Goal: Task Accomplishment & Management: Complete application form

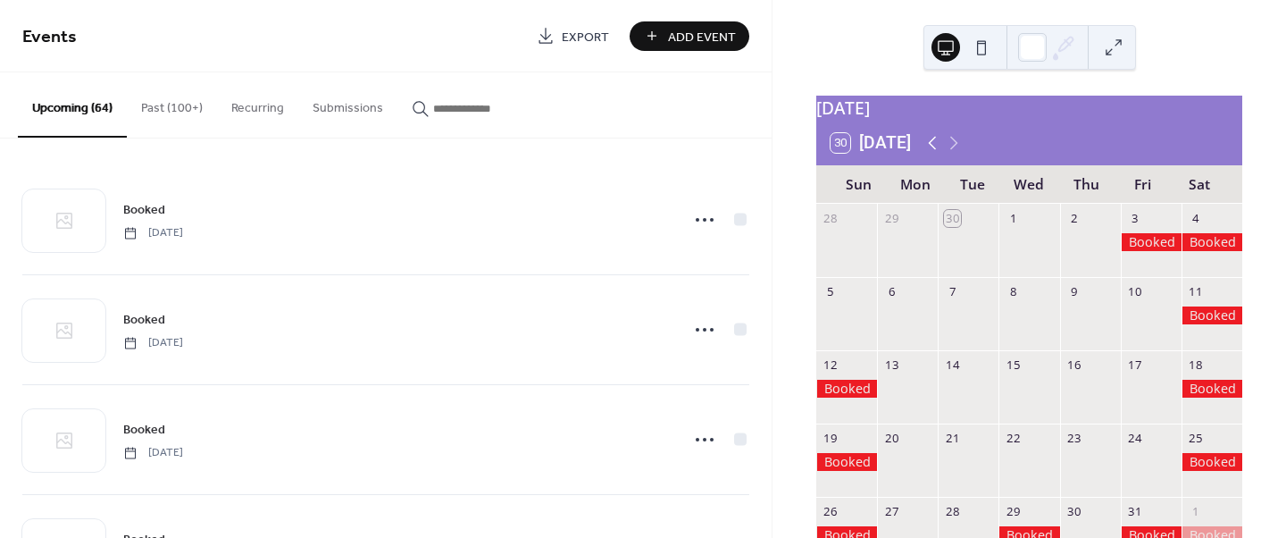
scroll to position [48, 0]
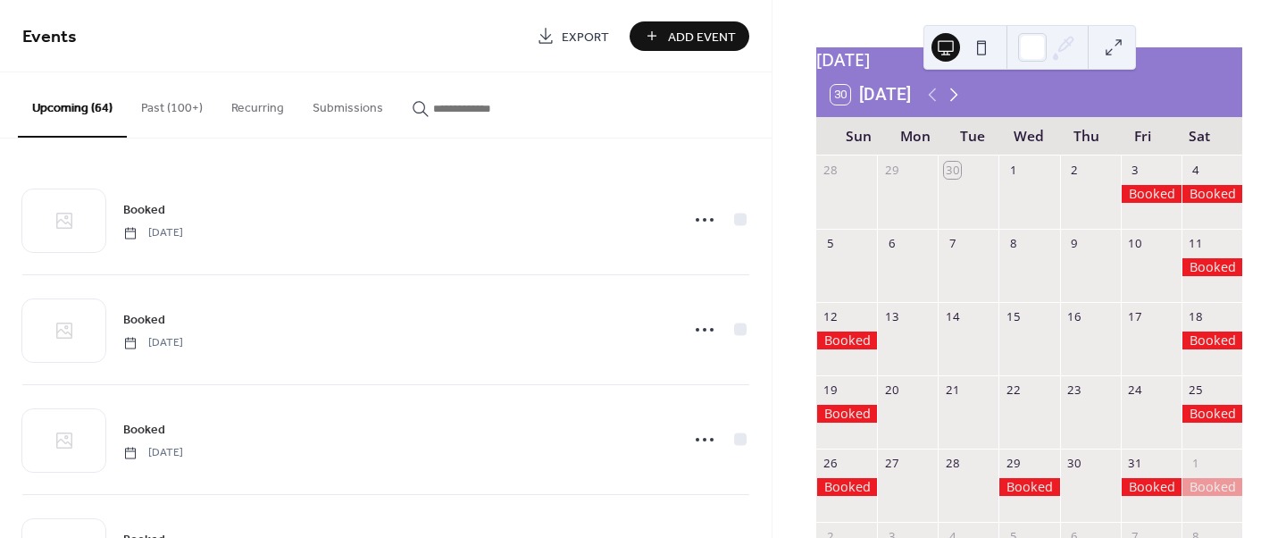
click at [958, 105] on icon at bounding box center [953, 94] width 21 height 21
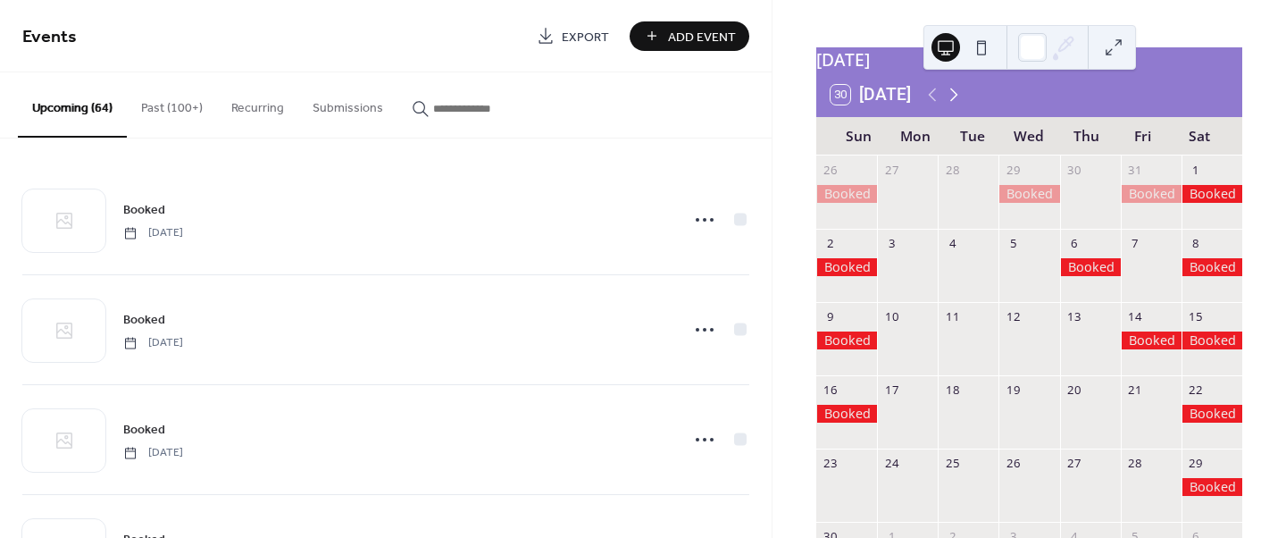
click at [958, 105] on icon at bounding box center [953, 94] width 21 height 21
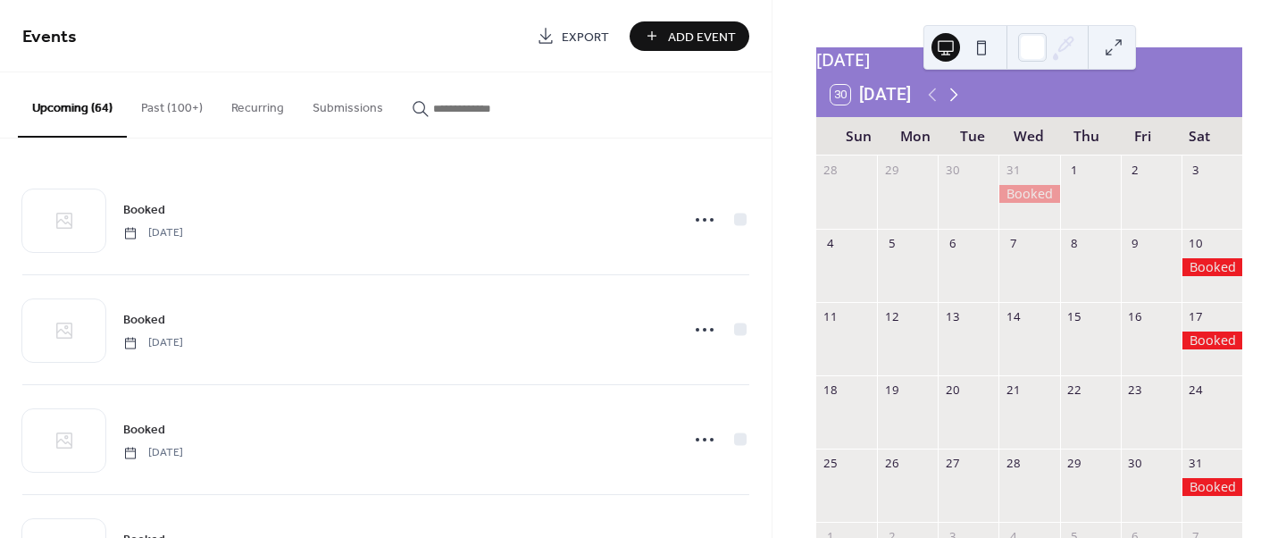
click at [958, 105] on icon at bounding box center [953, 94] width 21 height 21
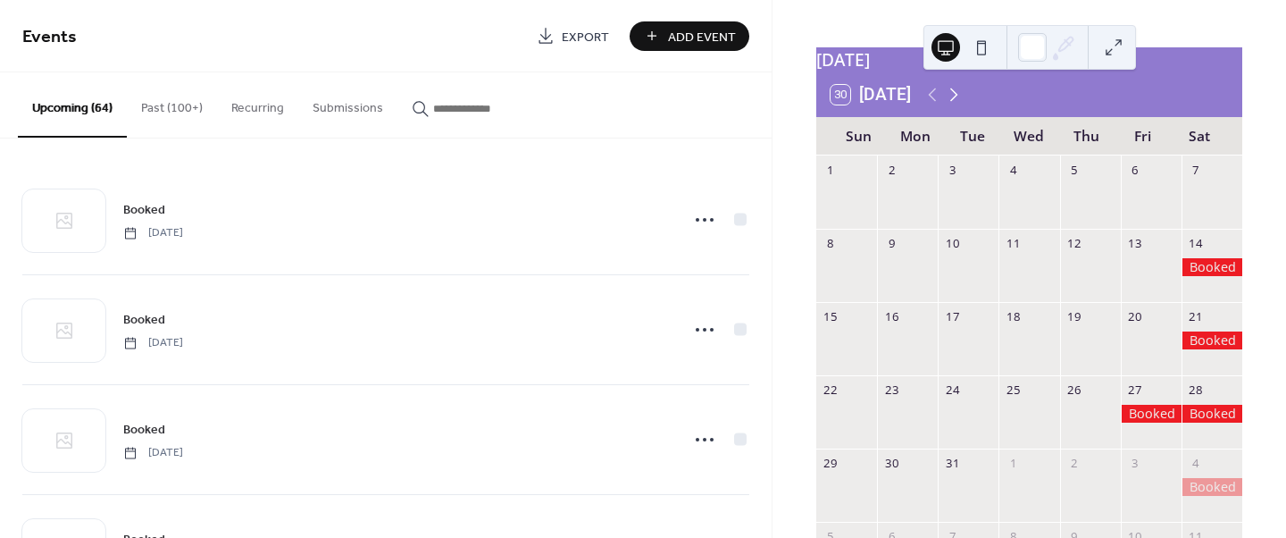
click at [958, 105] on icon at bounding box center [953, 94] width 21 height 21
click at [959, 105] on icon at bounding box center [953, 94] width 21 height 21
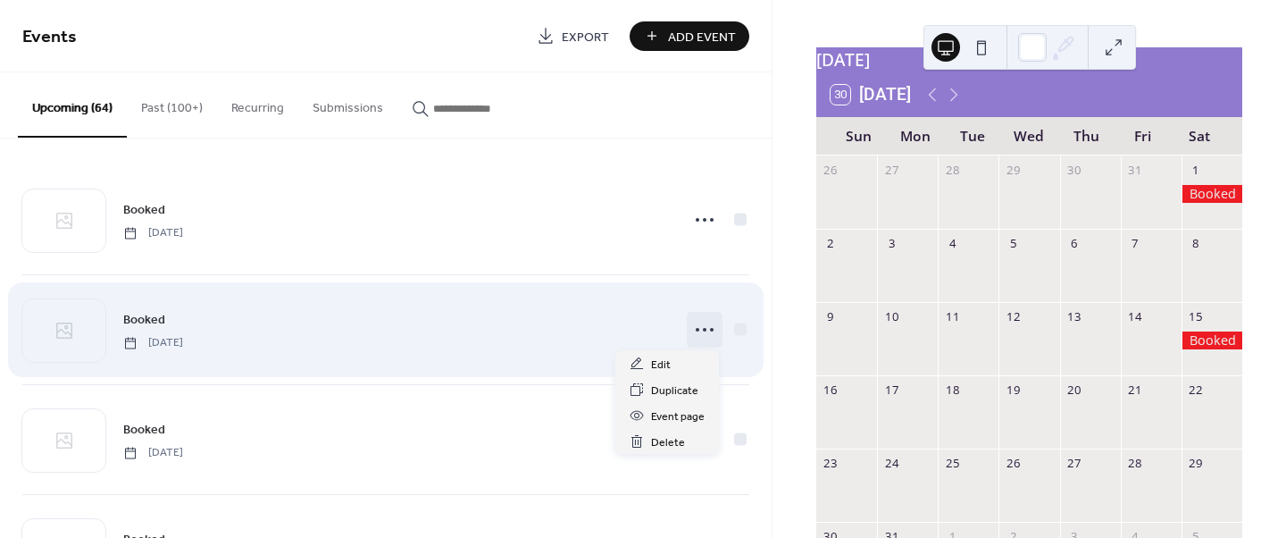
click at [703, 322] on icon at bounding box center [704, 329] width 29 height 29
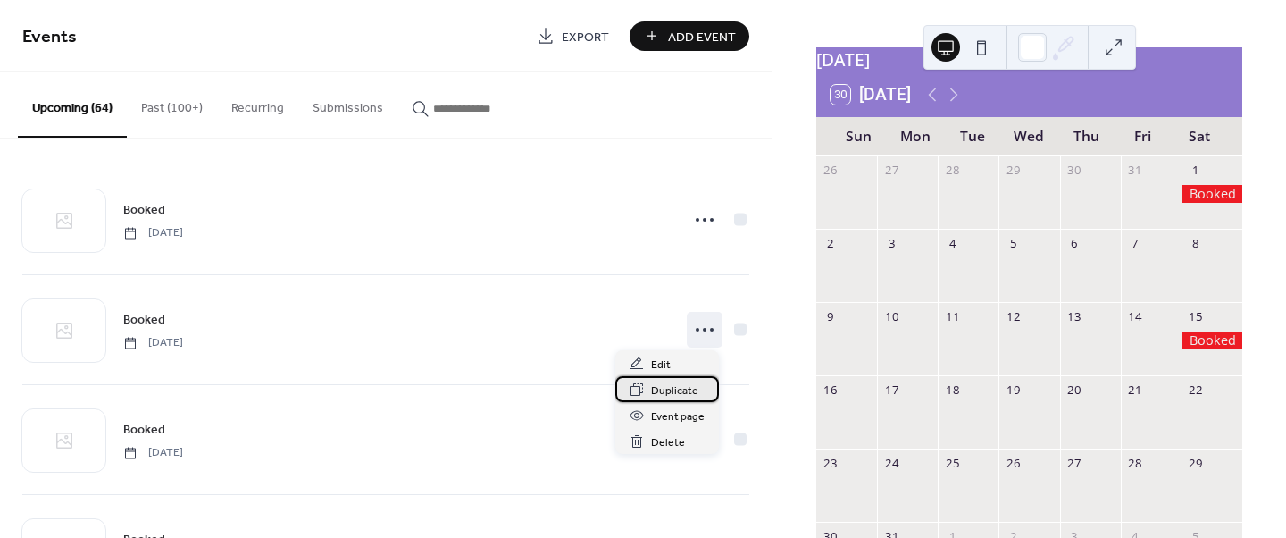
click at [673, 389] on span "Duplicate" at bounding box center [674, 390] width 47 height 19
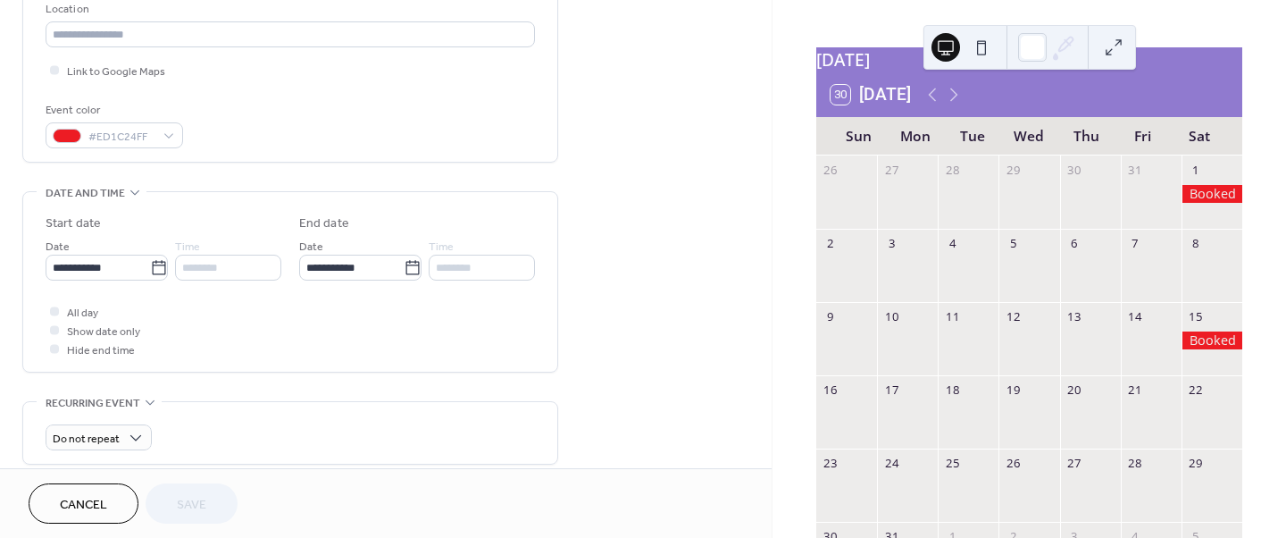
scroll to position [421, 0]
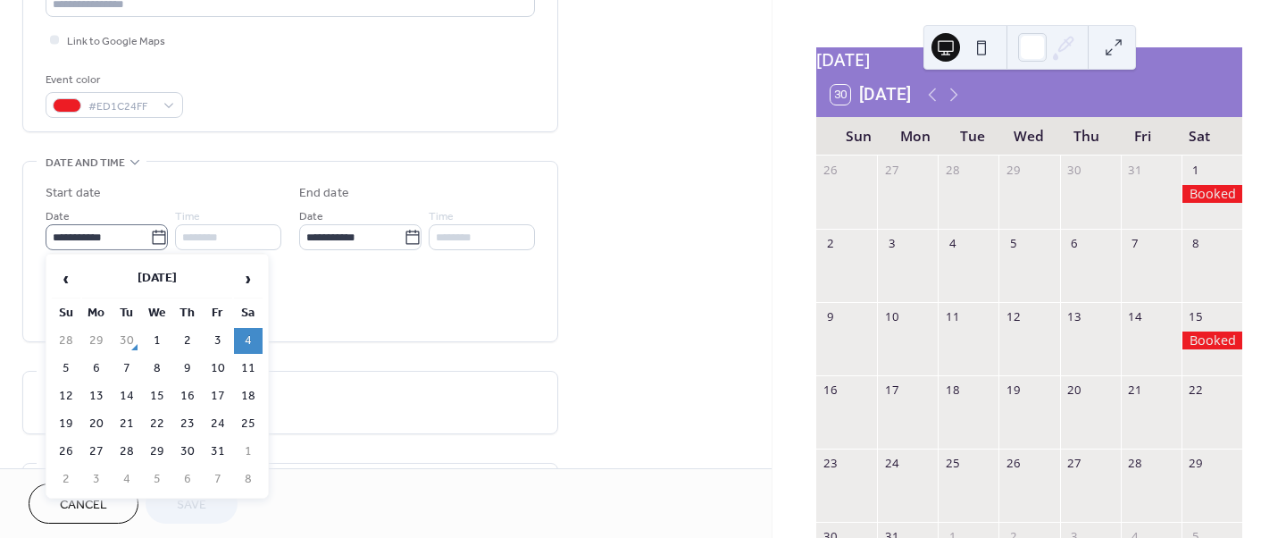
click at [163, 238] on label "**********" at bounding box center [107, 237] width 122 height 26
click at [150, 238] on input "**********" at bounding box center [98, 237] width 105 height 26
click at [246, 277] on span "›" at bounding box center [248, 279] width 27 height 36
click at [247, 277] on span "›" at bounding box center [248, 279] width 27 height 36
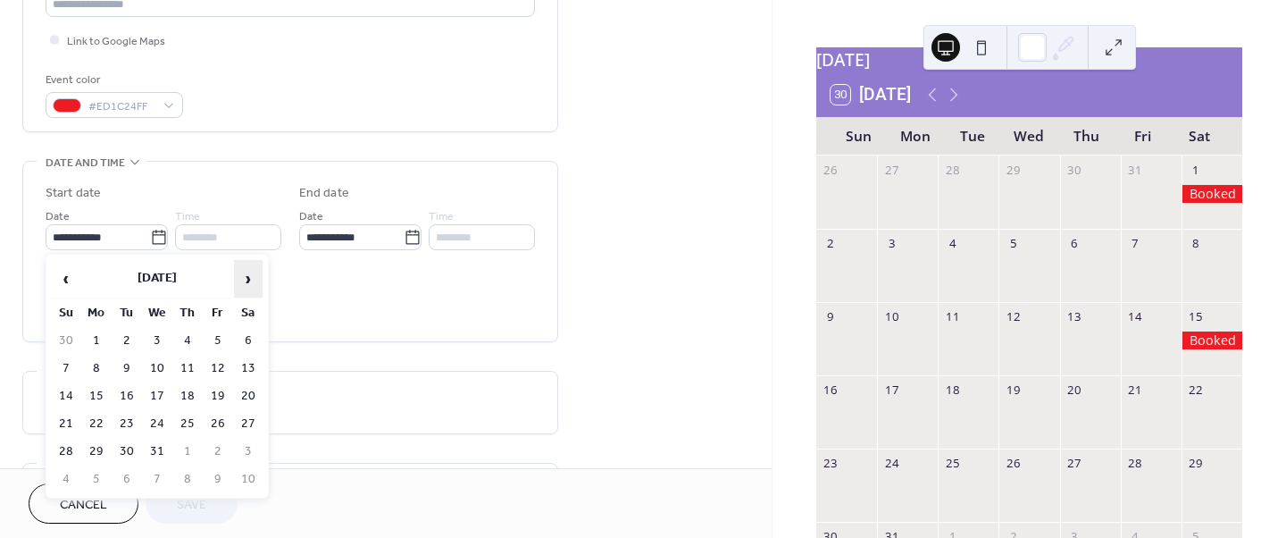
click at [247, 277] on span "›" at bounding box center [248, 279] width 27 height 36
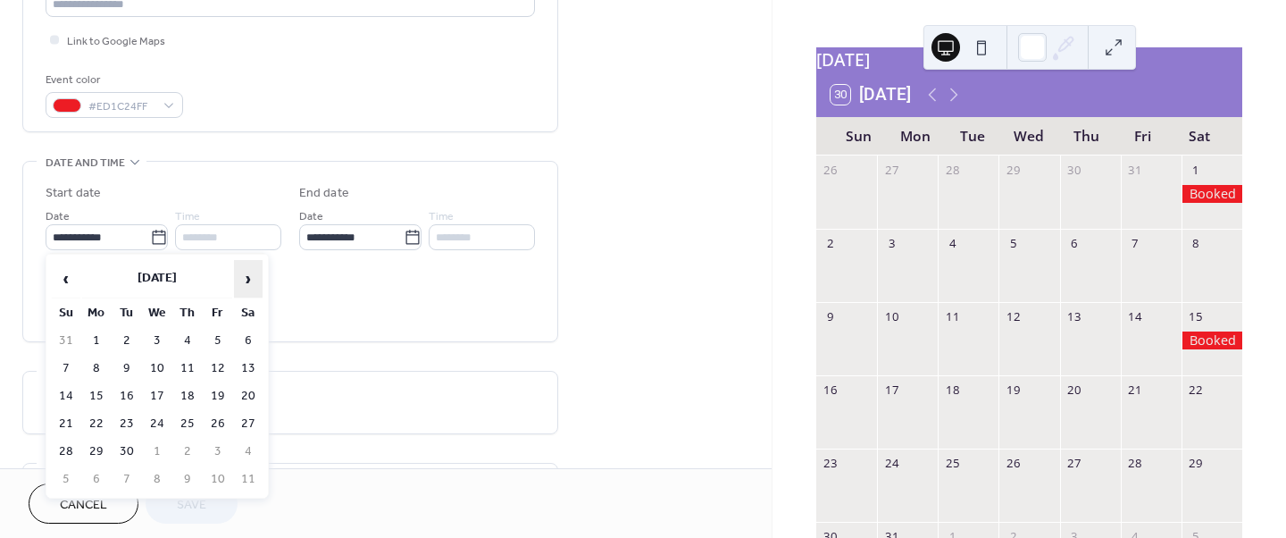
click at [247, 277] on span "›" at bounding box center [248, 279] width 27 height 36
click at [214, 456] on td "28" at bounding box center [218, 452] width 29 height 26
type input "**********"
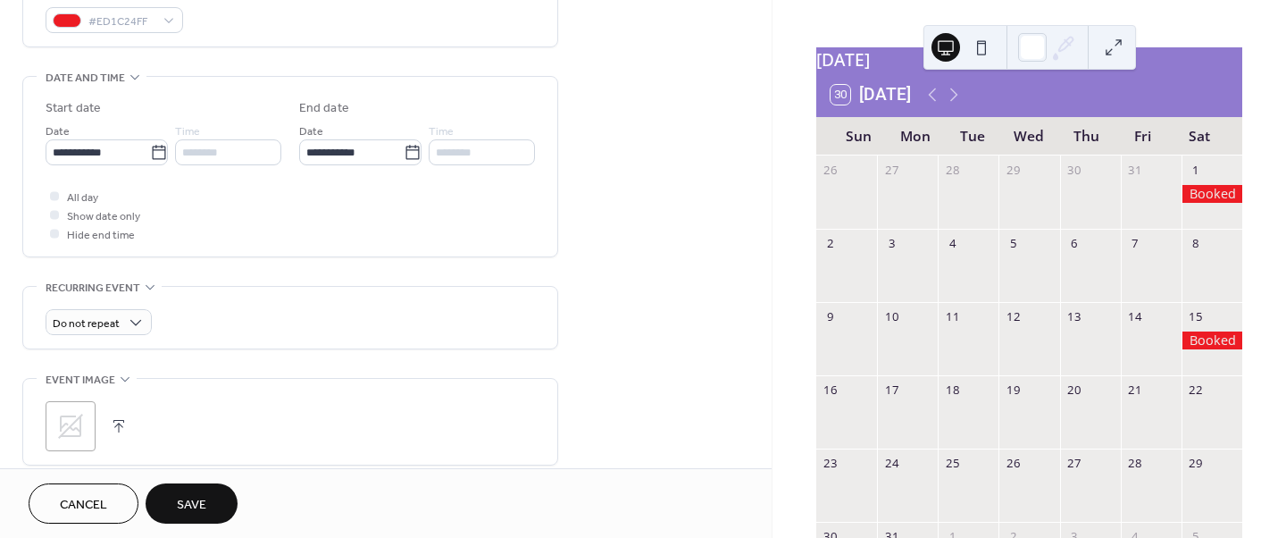
scroll to position [422, 0]
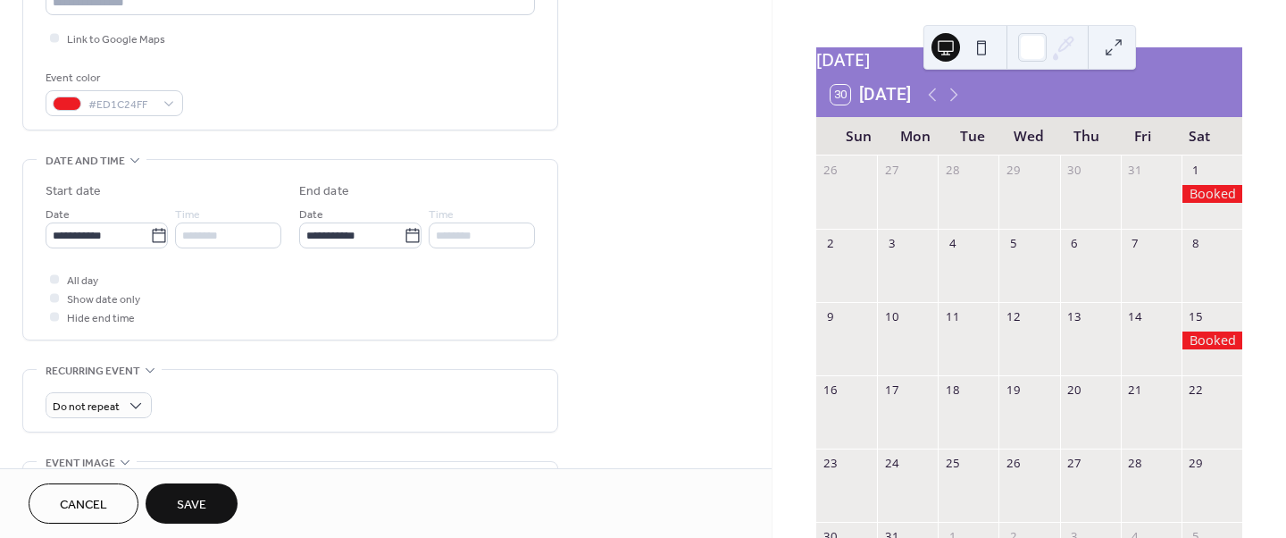
click at [183, 509] on span "Save" at bounding box center [191, 505] width 29 height 19
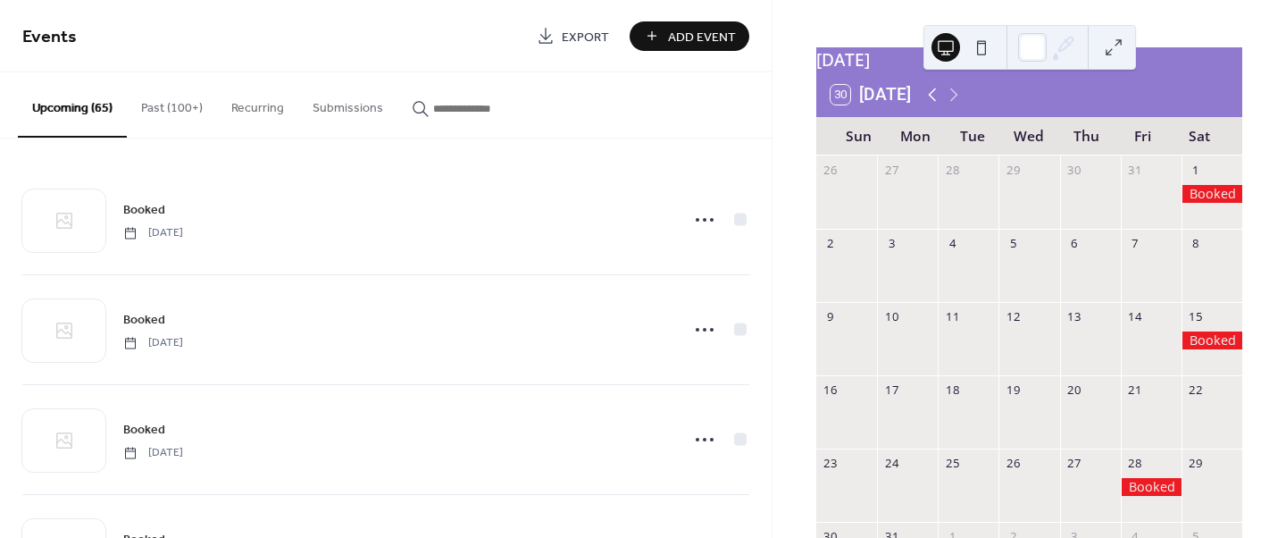
click at [931, 105] on icon at bounding box center [932, 94] width 21 height 21
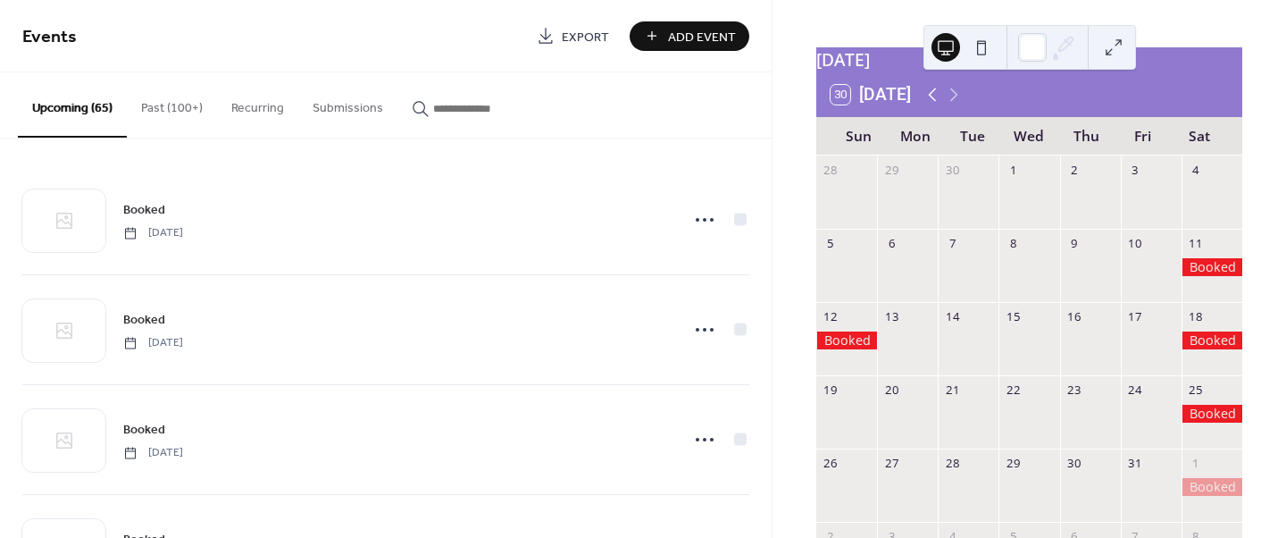
click at [931, 105] on icon at bounding box center [932, 94] width 21 height 21
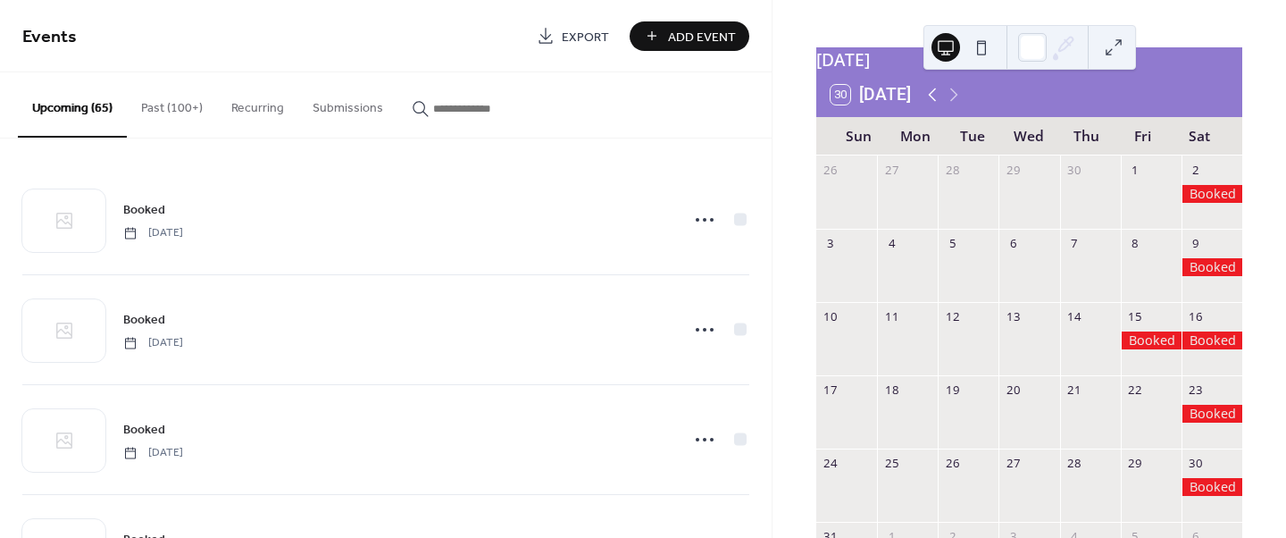
click at [931, 105] on icon at bounding box center [932, 94] width 21 height 21
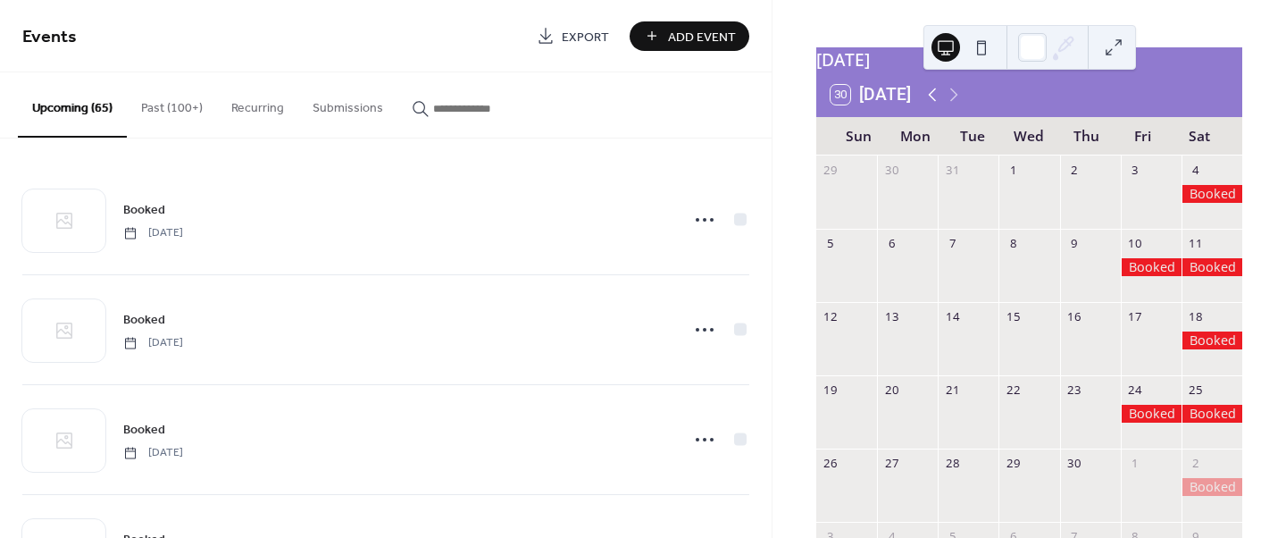
click at [931, 105] on icon at bounding box center [932, 94] width 21 height 21
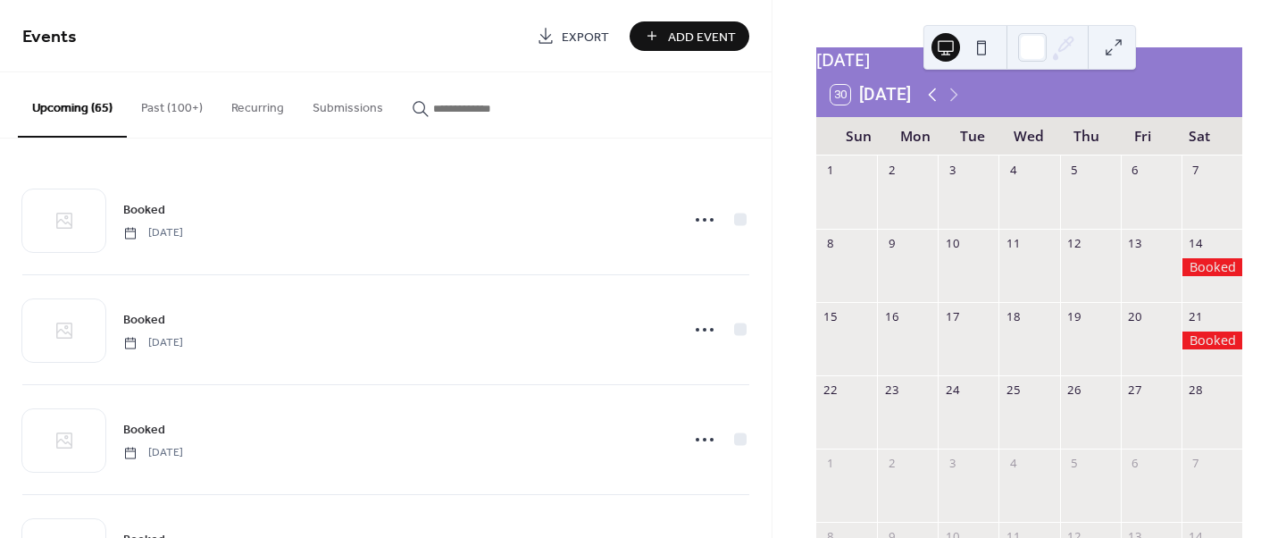
click at [931, 105] on icon at bounding box center [932, 94] width 21 height 21
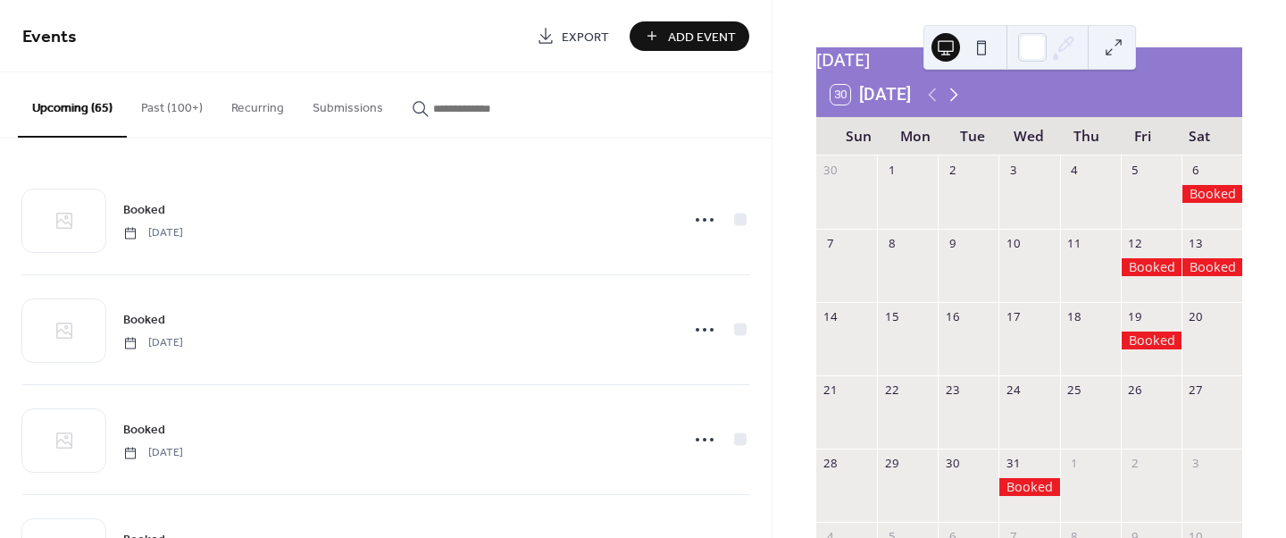
click at [963, 105] on icon at bounding box center [953, 94] width 21 height 21
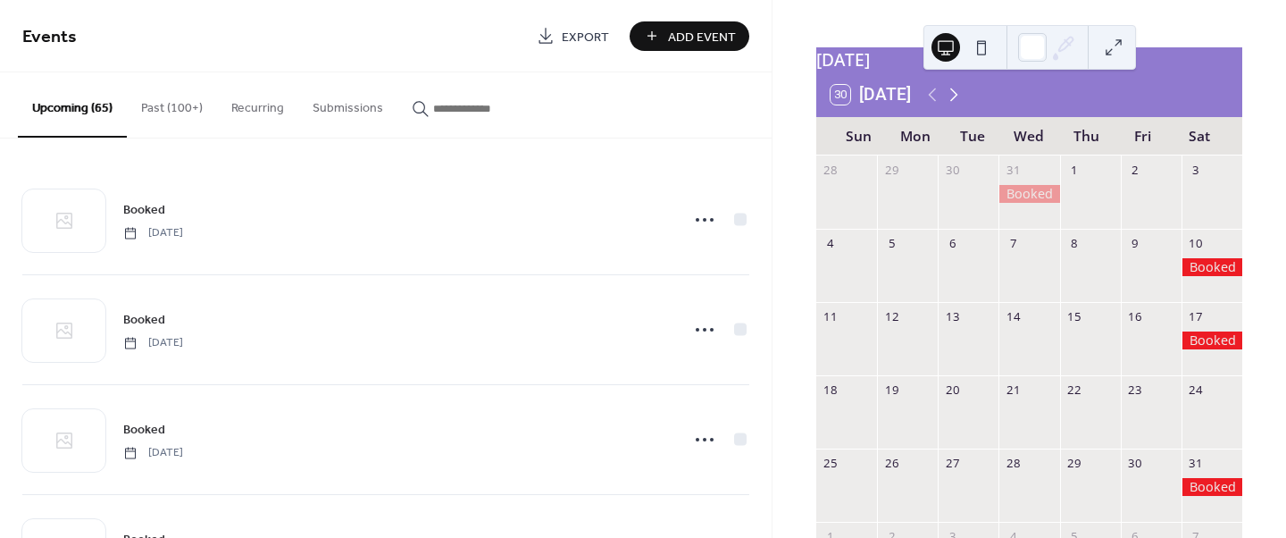
click at [961, 105] on icon at bounding box center [953, 94] width 21 height 21
click at [960, 105] on icon at bounding box center [953, 94] width 21 height 21
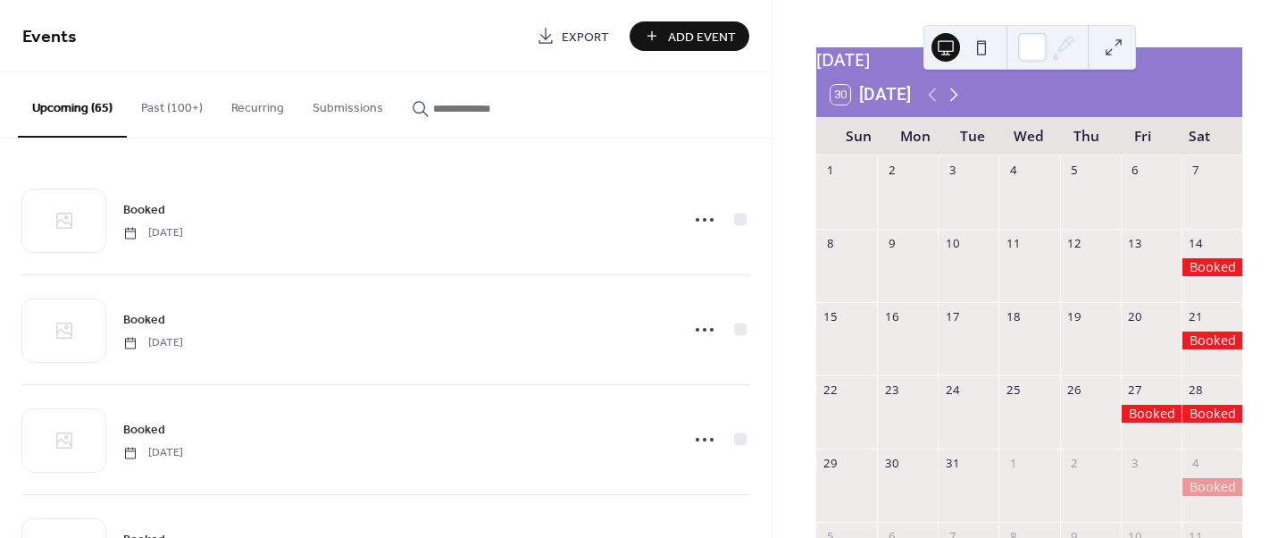
click at [960, 105] on icon at bounding box center [953, 94] width 21 height 21
